Goal: Navigation & Orientation: Go to known website

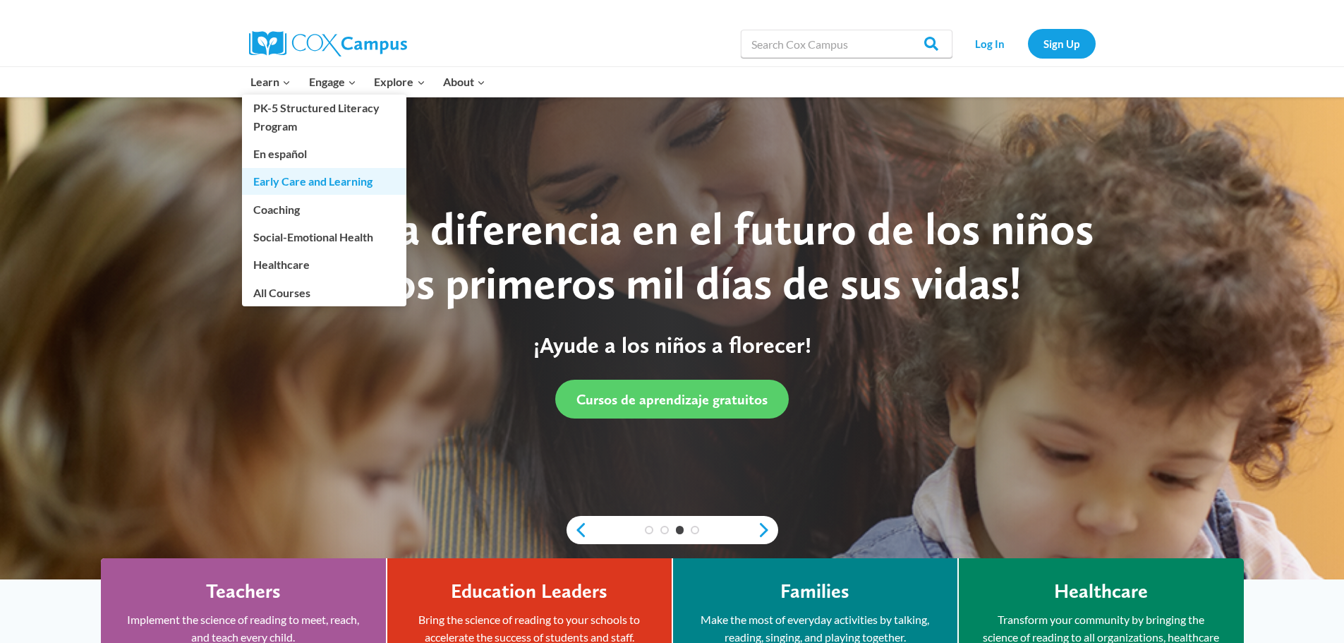
click at [282, 180] on link "Early Care and Learning" at bounding box center [324, 181] width 164 height 27
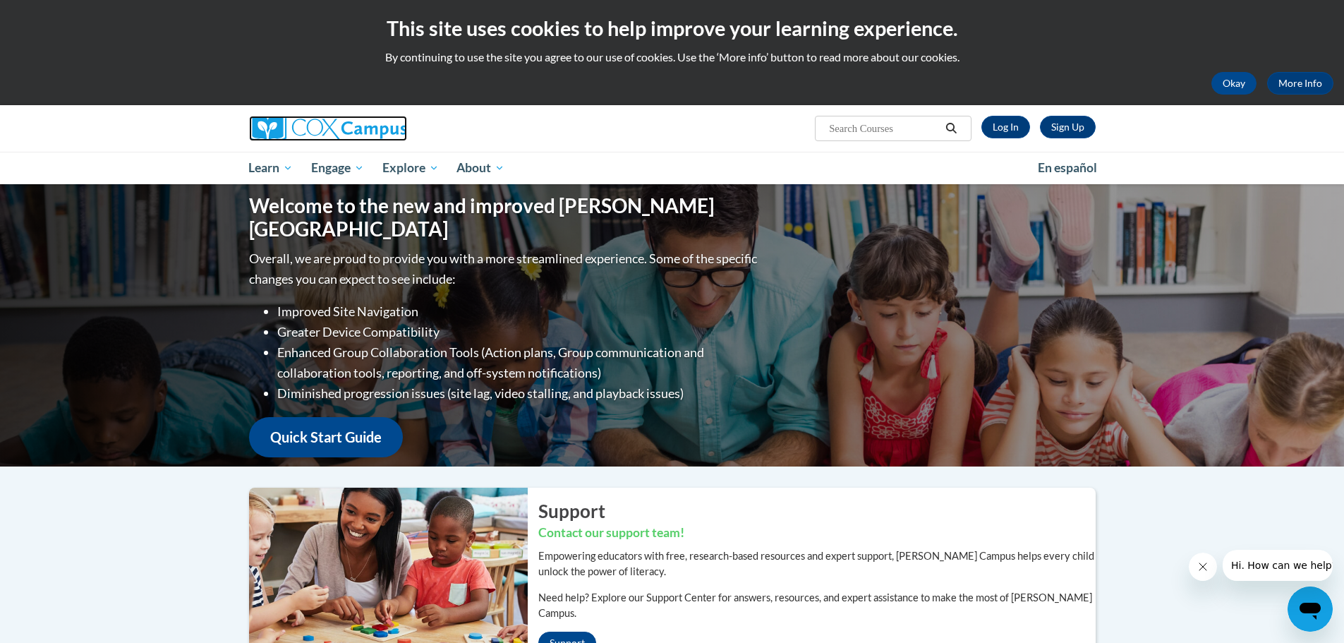
click at [294, 116] on img at bounding box center [328, 128] width 158 height 25
